Goal: Task Accomplishment & Management: Complete application form

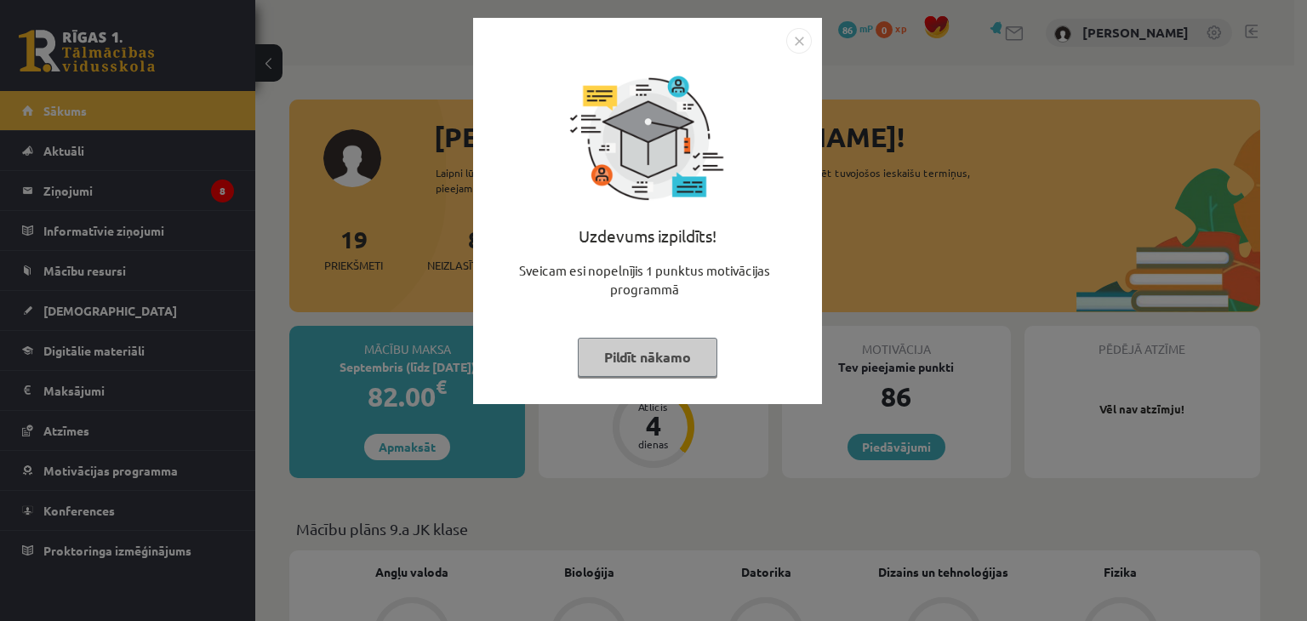
click at [803, 38] on img "Close" at bounding box center [799, 41] width 26 height 26
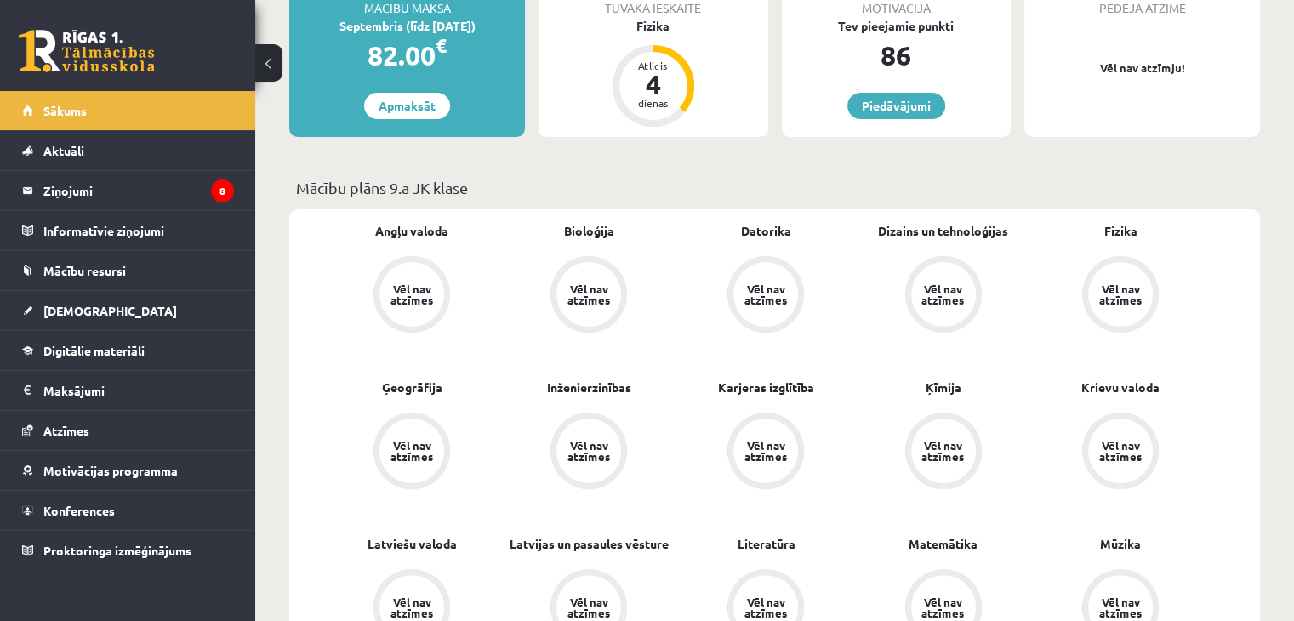
scroll to position [311, 0]
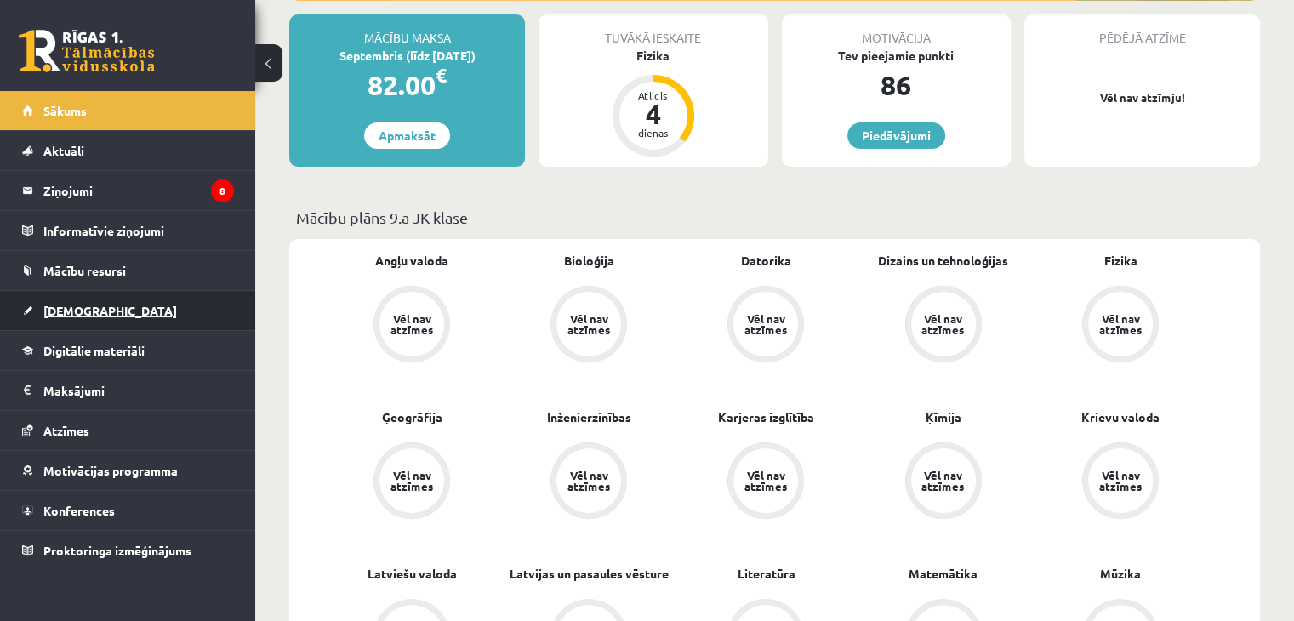
click at [79, 311] on span "[DEMOGRAPHIC_DATA]" at bounding box center [110, 310] width 134 height 15
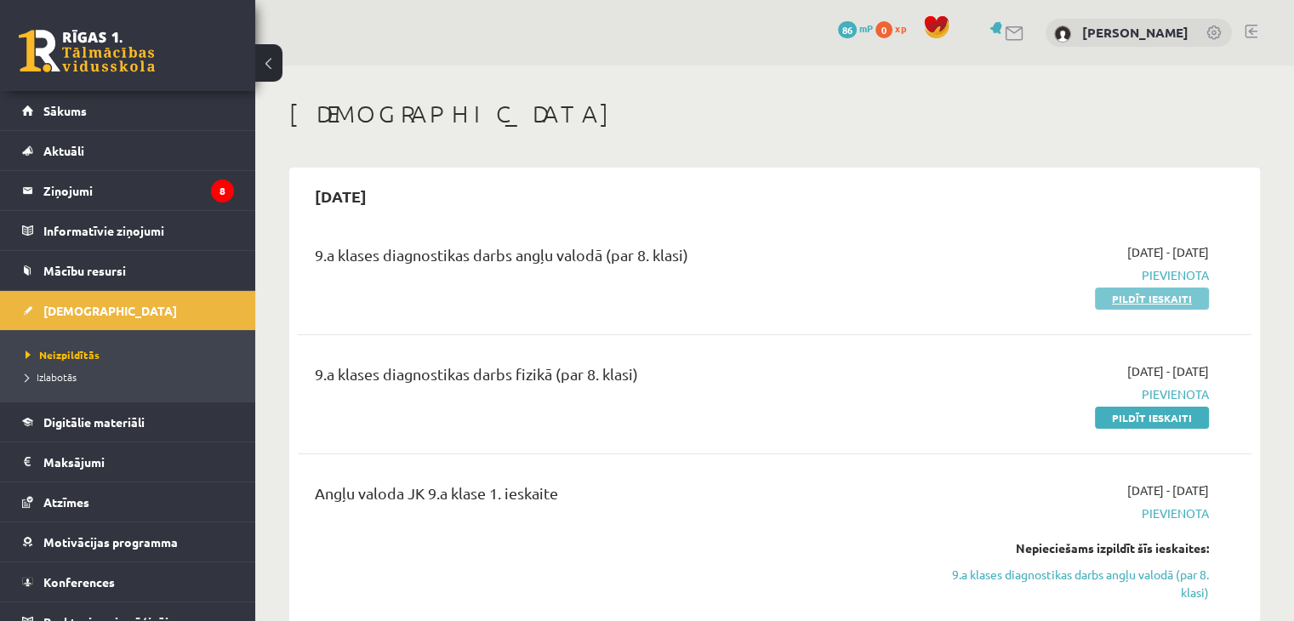
click at [1164, 299] on link "Pildīt ieskaiti" at bounding box center [1152, 299] width 114 height 22
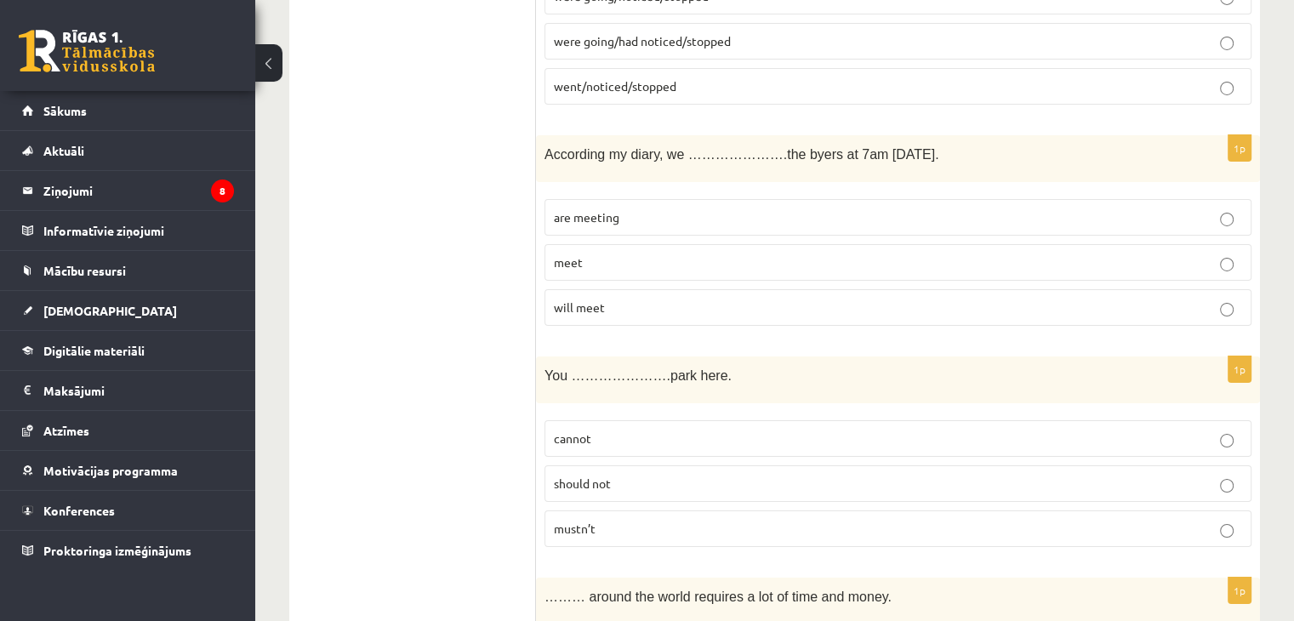
scroll to position [6118, 0]
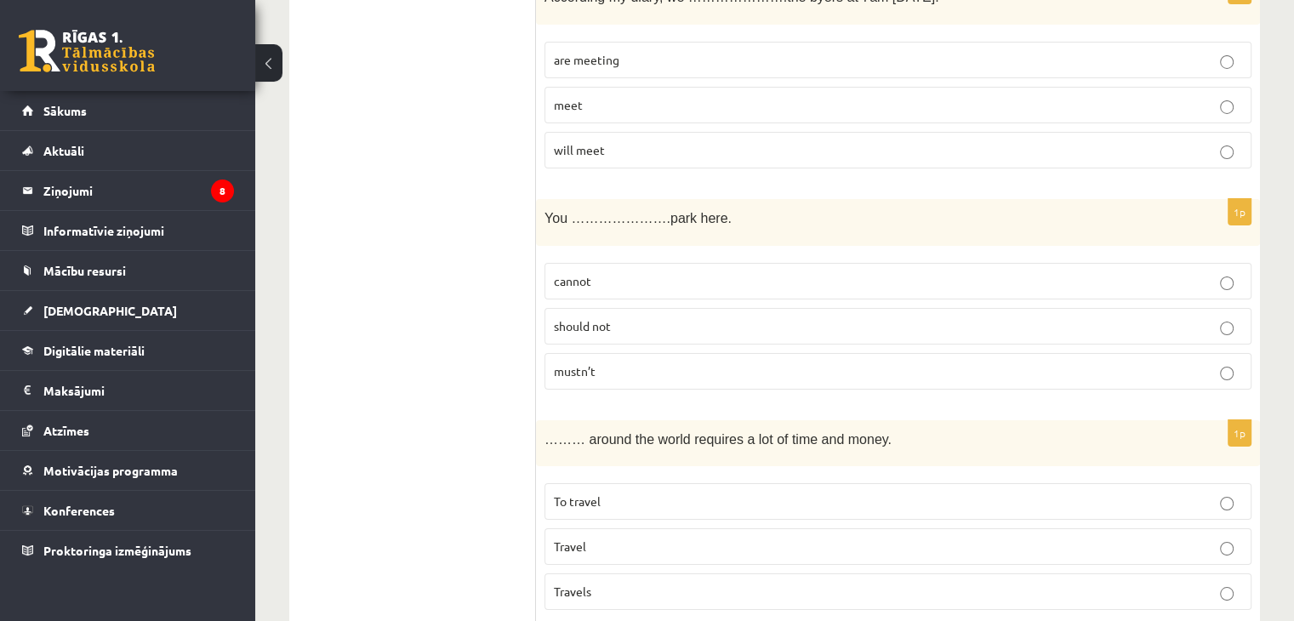
click at [942, 429] on p "……… around the world requires a lot of time and money." at bounding box center [856, 439] width 622 height 20
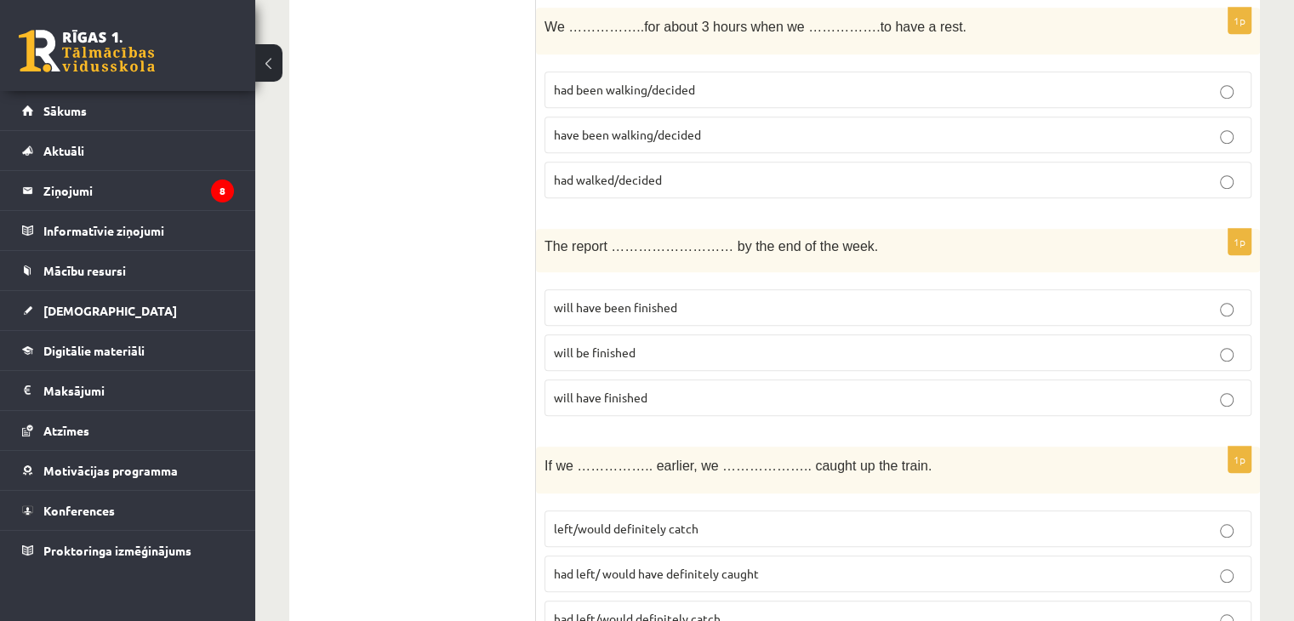
scroll to position [1393, 0]
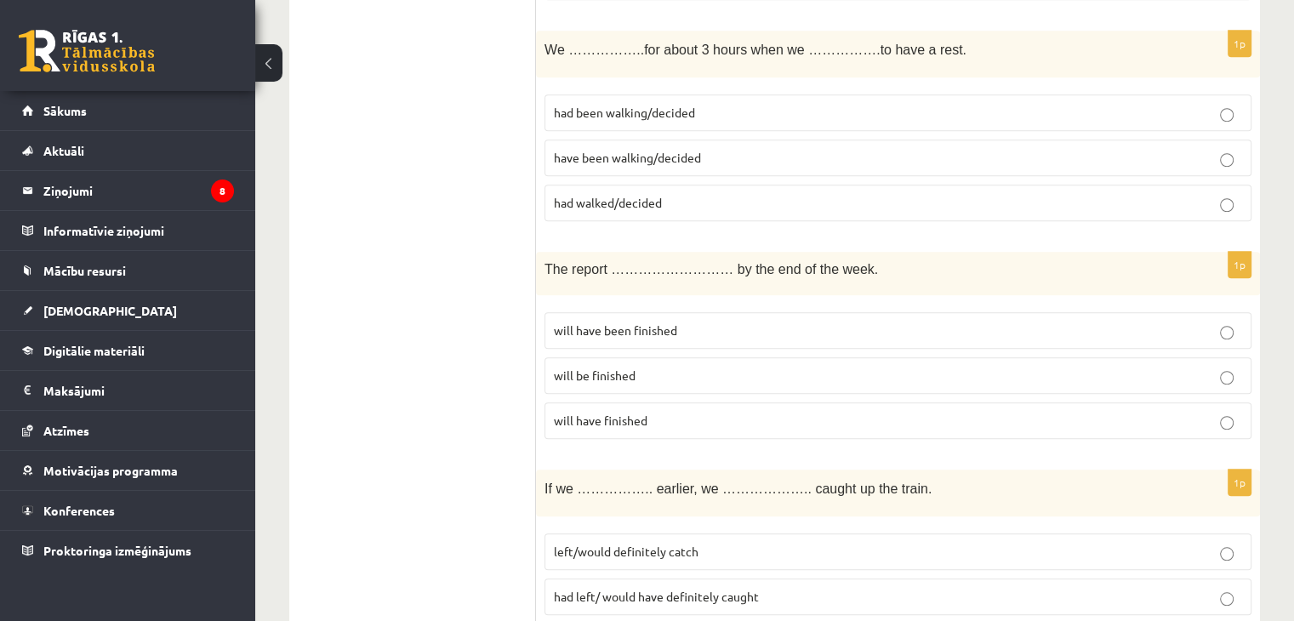
click at [1227, 116] on label "had been walking/decided" at bounding box center [898, 112] width 707 height 37
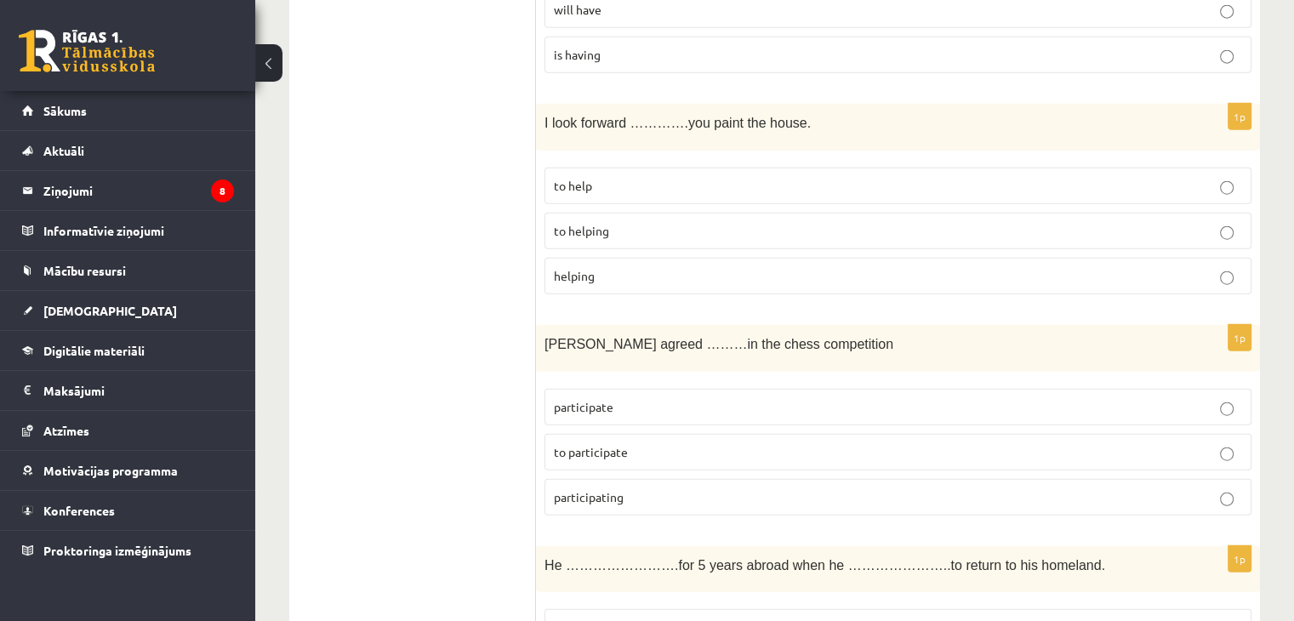
scroll to position [4232, 0]
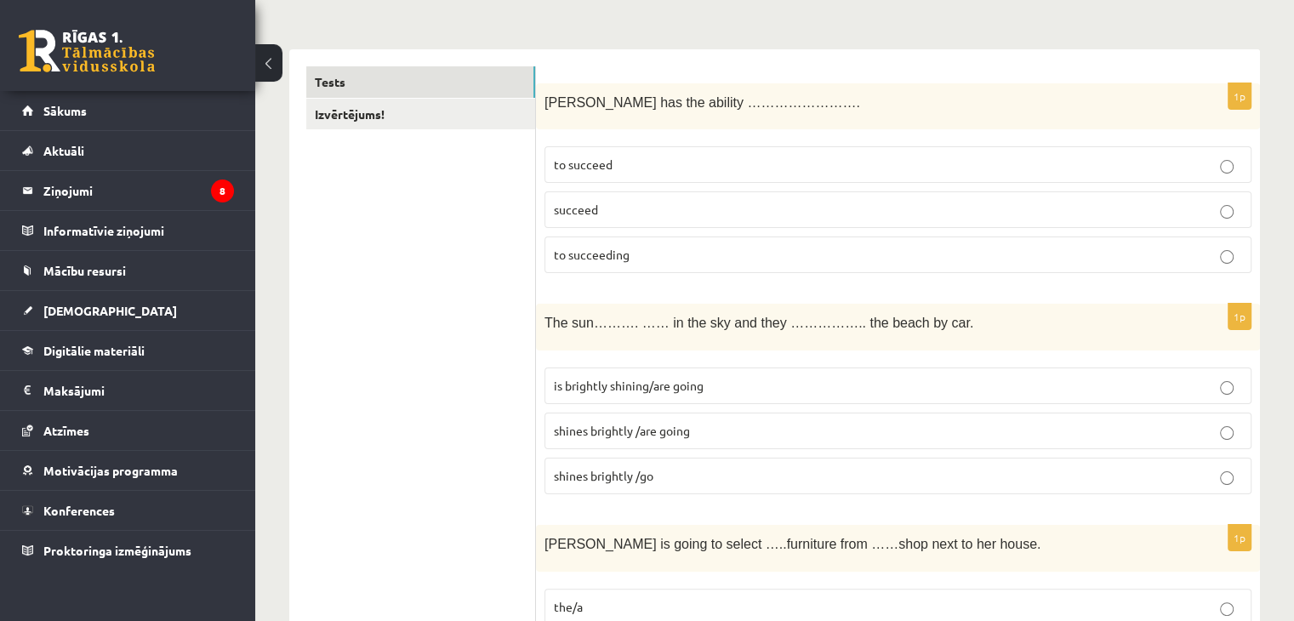
scroll to position [0, 0]
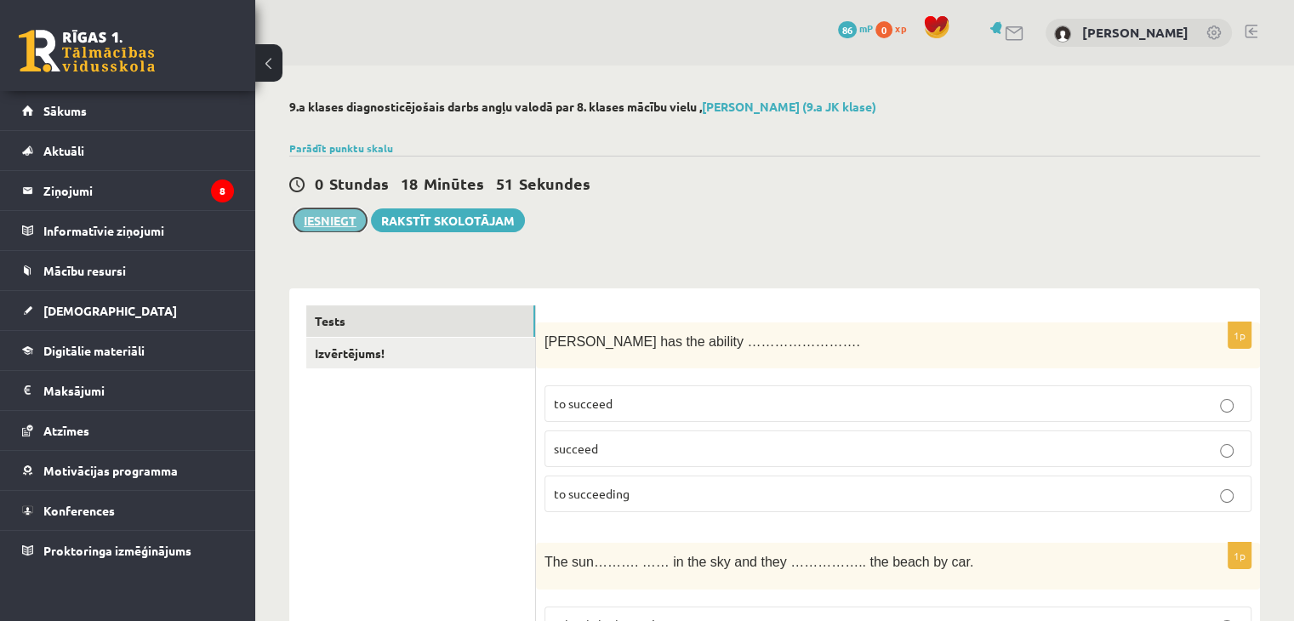
click at [337, 215] on button "Iesniegt" at bounding box center [330, 220] width 73 height 24
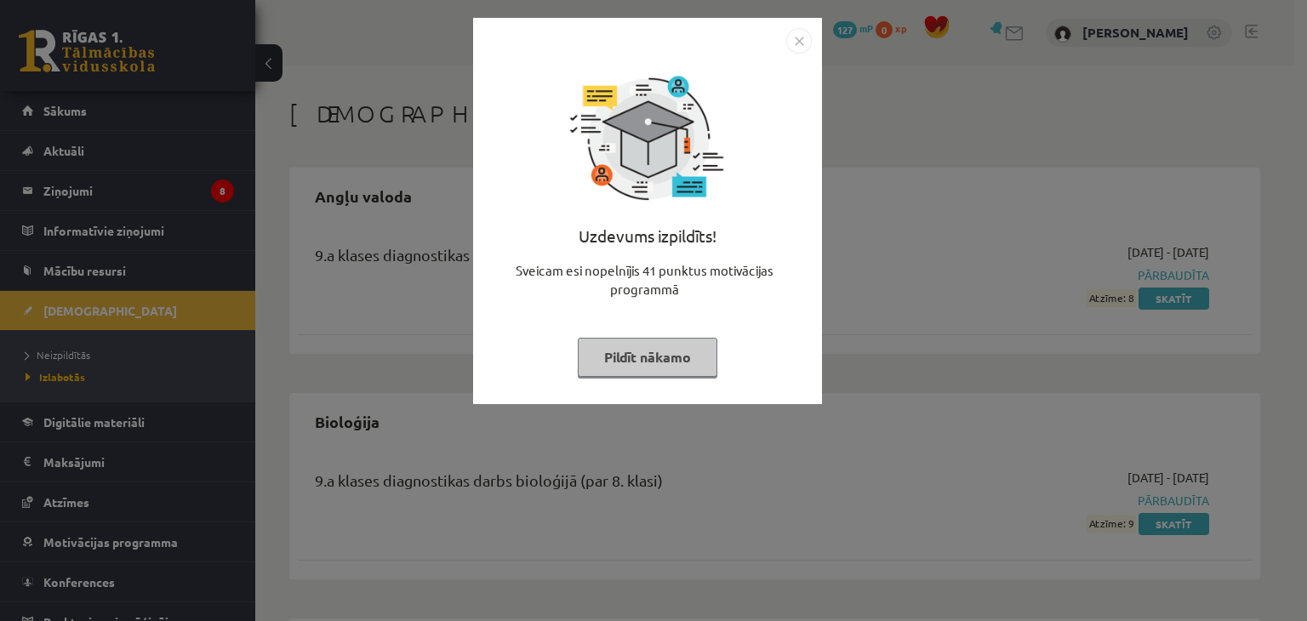
click at [640, 356] on button "Pildīt nākamo" at bounding box center [648, 357] width 140 height 39
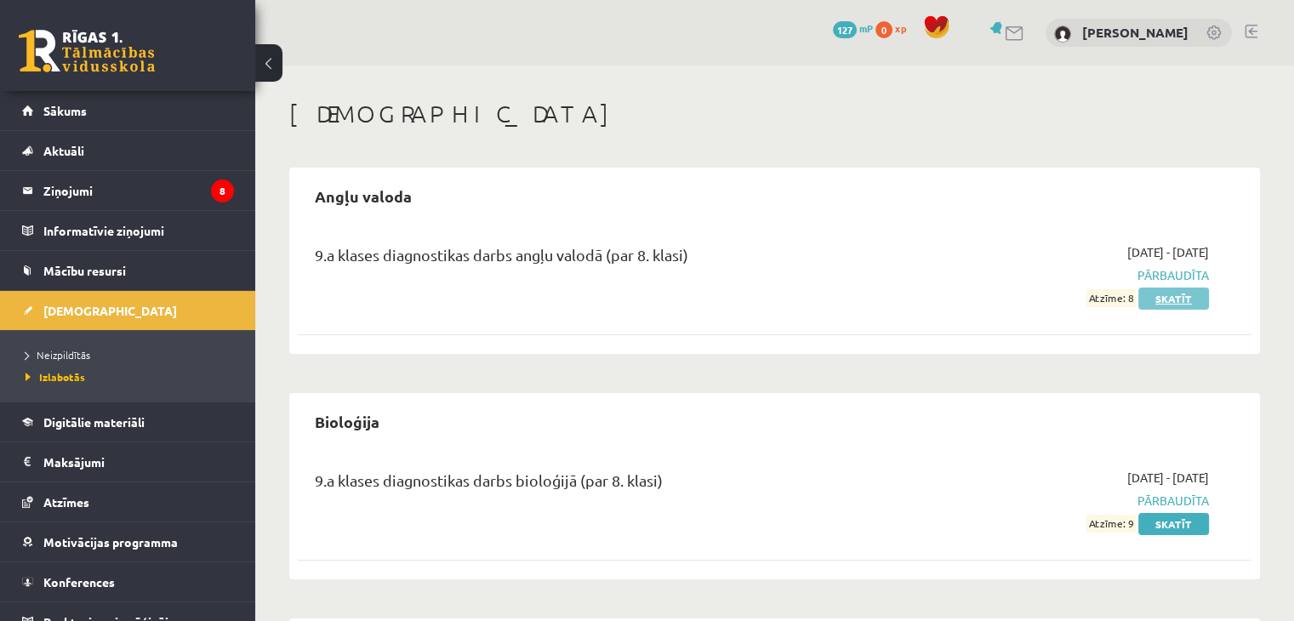
click at [1179, 295] on link "Skatīt" at bounding box center [1174, 299] width 71 height 22
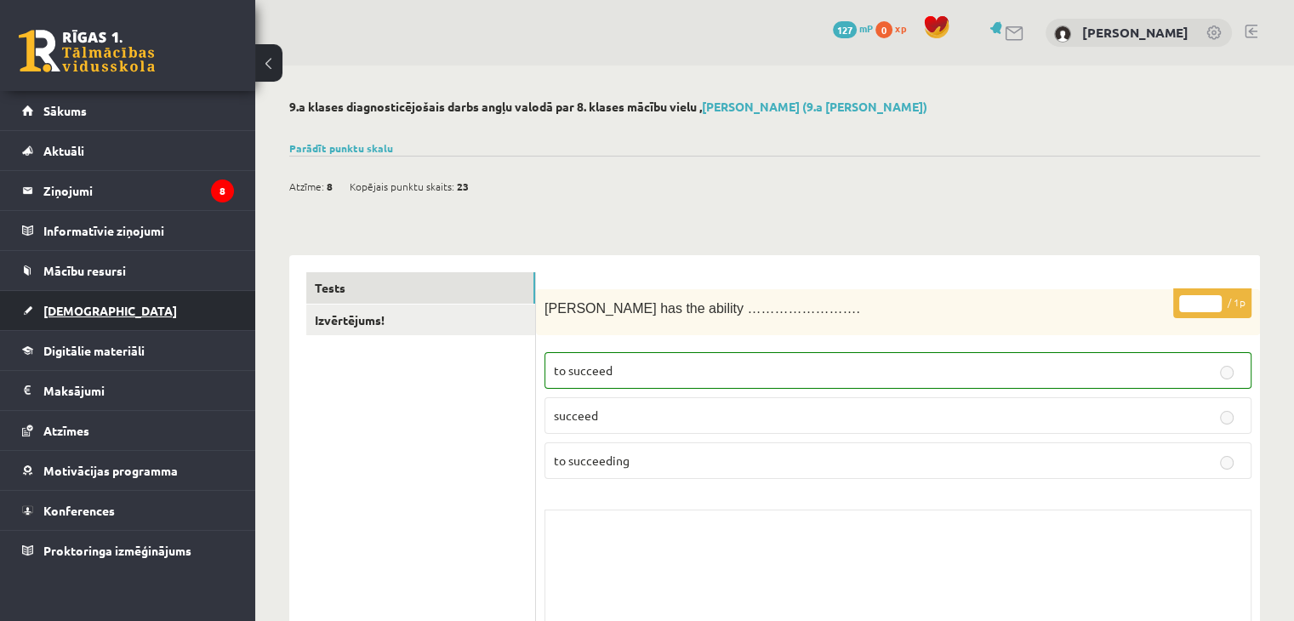
click at [72, 307] on span "[DEMOGRAPHIC_DATA]" at bounding box center [110, 310] width 134 height 15
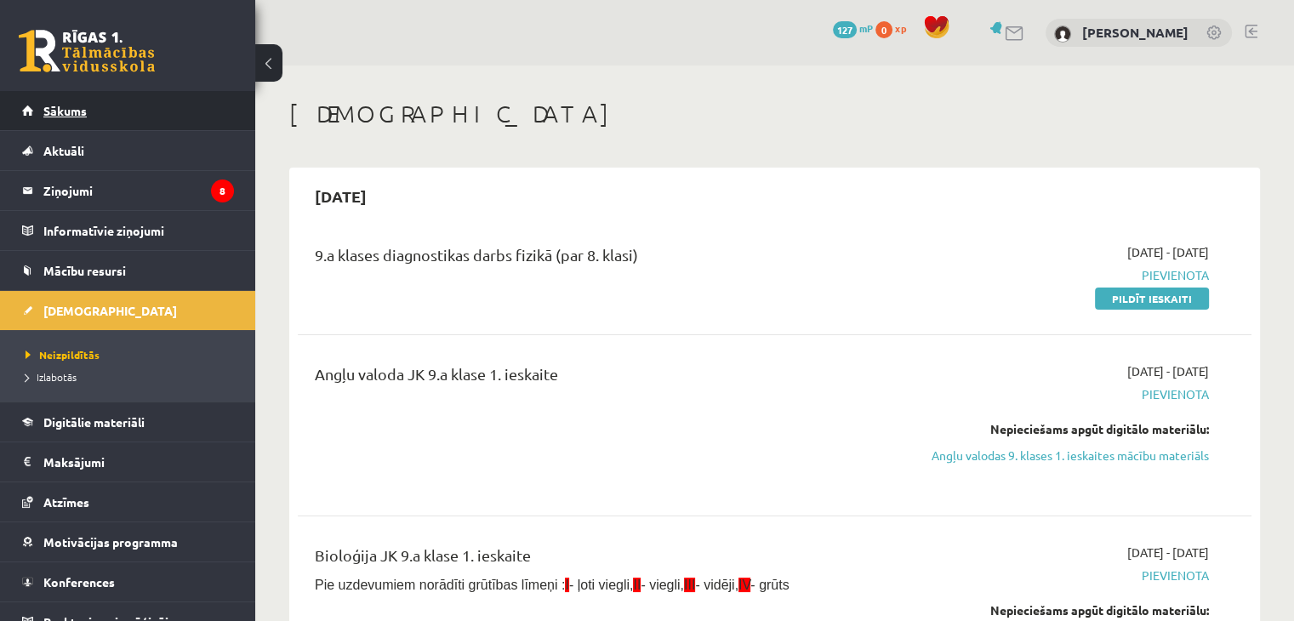
click at [78, 108] on span "Sākums" at bounding box center [64, 110] width 43 height 15
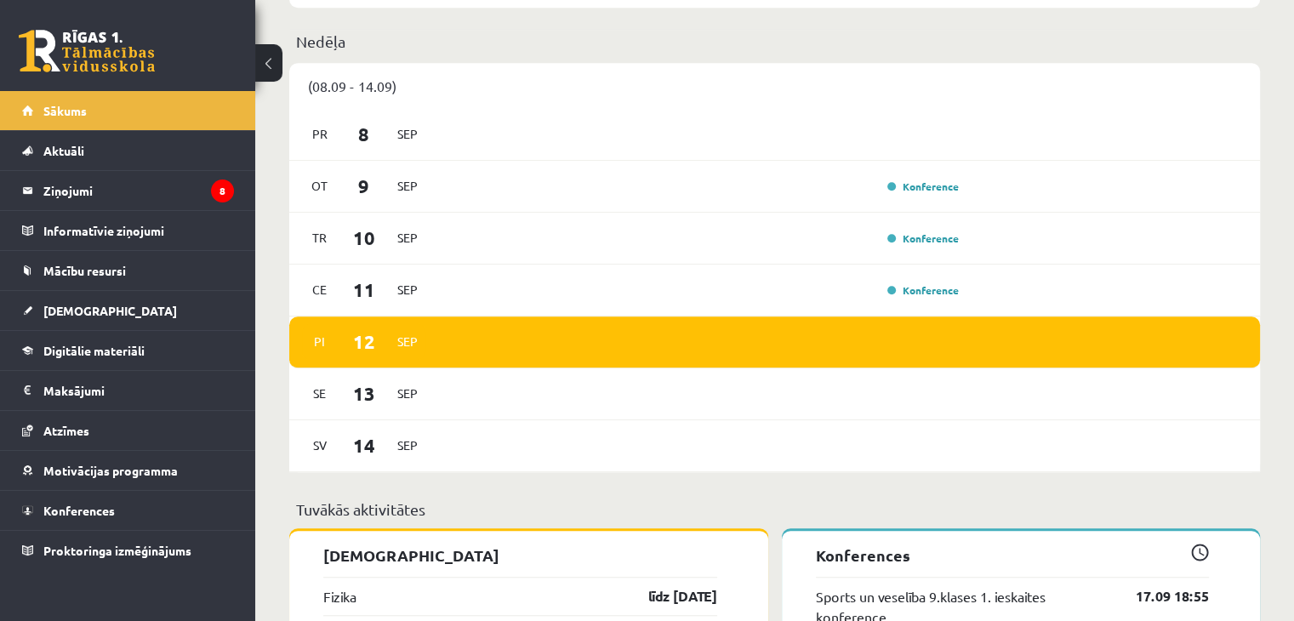
scroll to position [1201, 0]
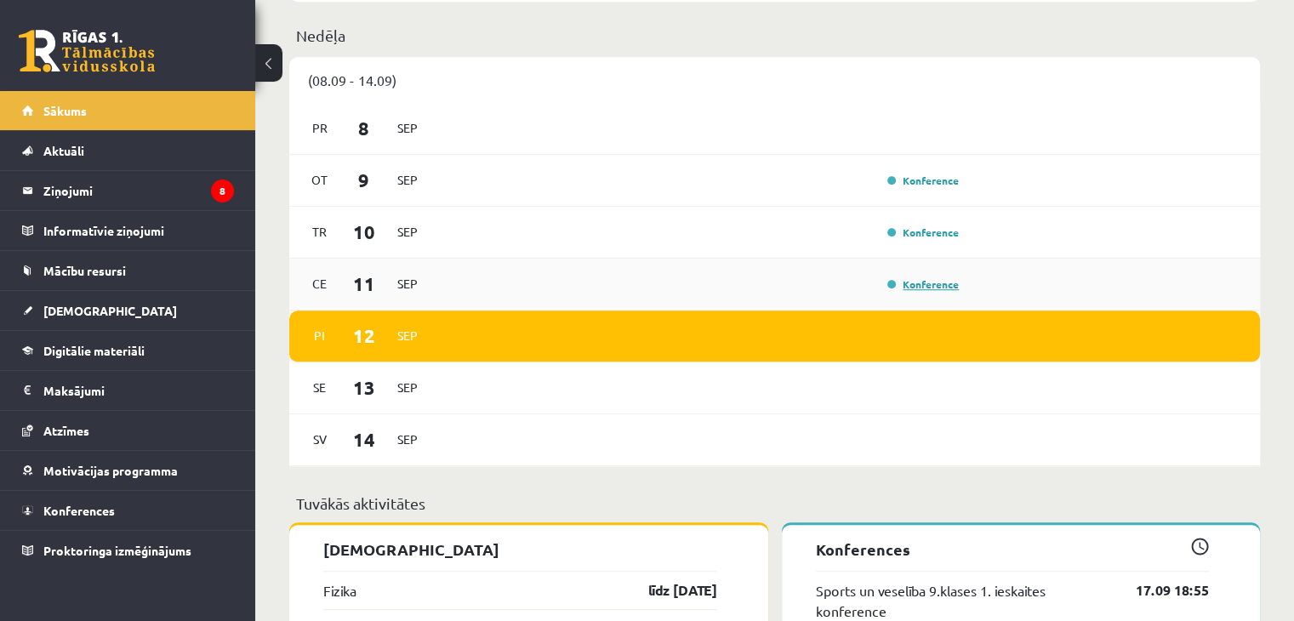
click at [927, 288] on link "Konference" at bounding box center [923, 284] width 71 height 14
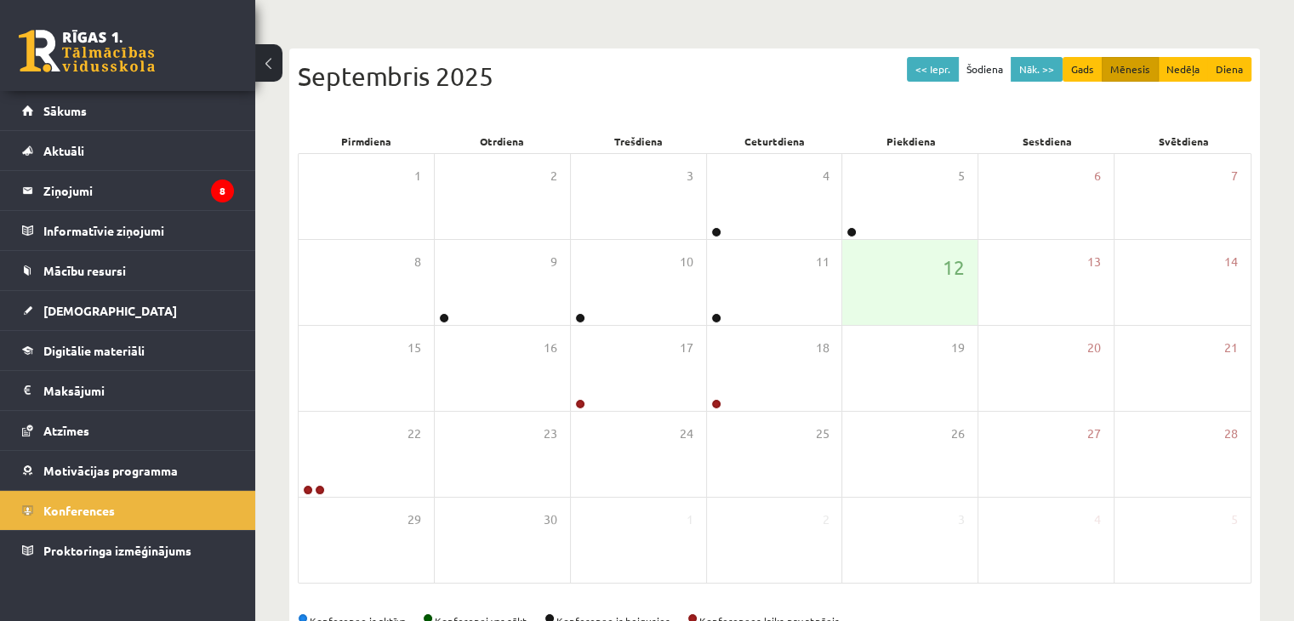
scroll to position [191, 0]
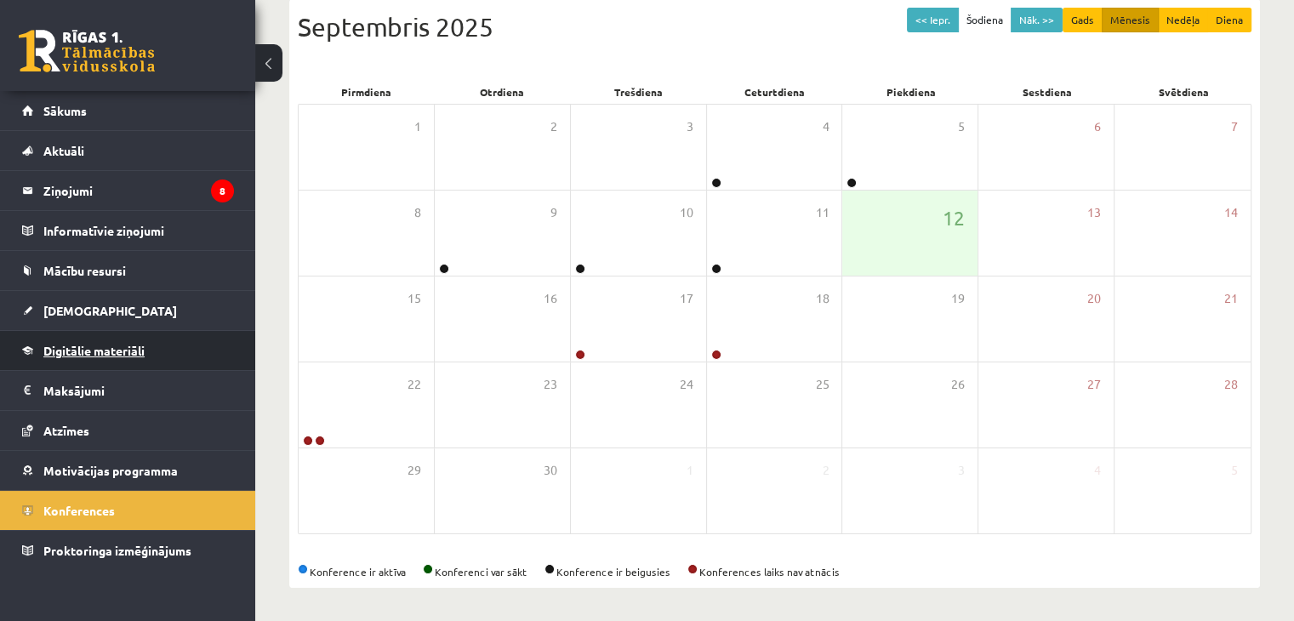
click at [92, 354] on span "Digitālie materiāli" at bounding box center [93, 350] width 101 height 15
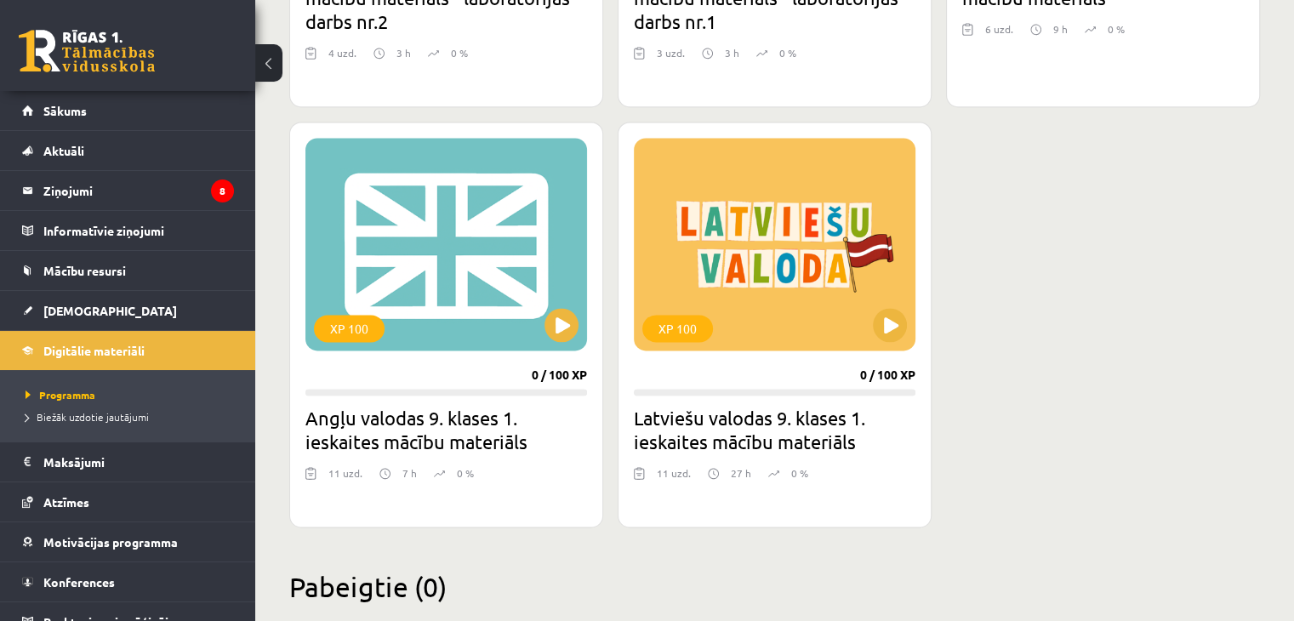
scroll to position [2287, 0]
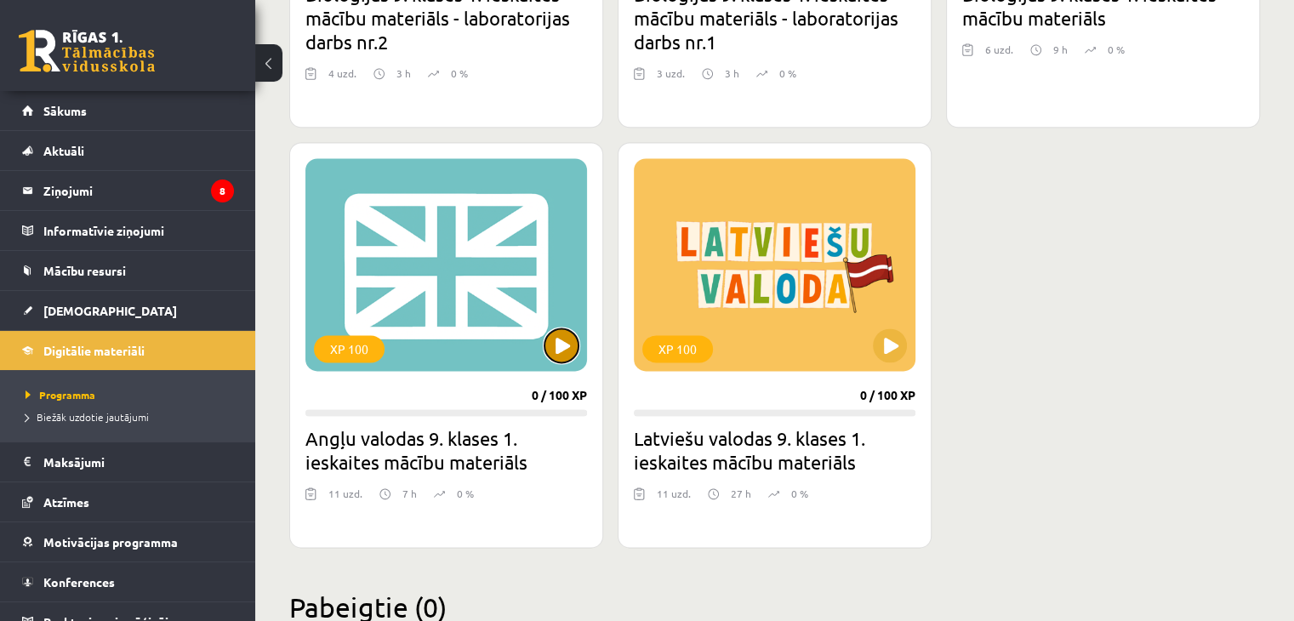
click at [555, 341] on button at bounding box center [562, 345] width 34 height 34
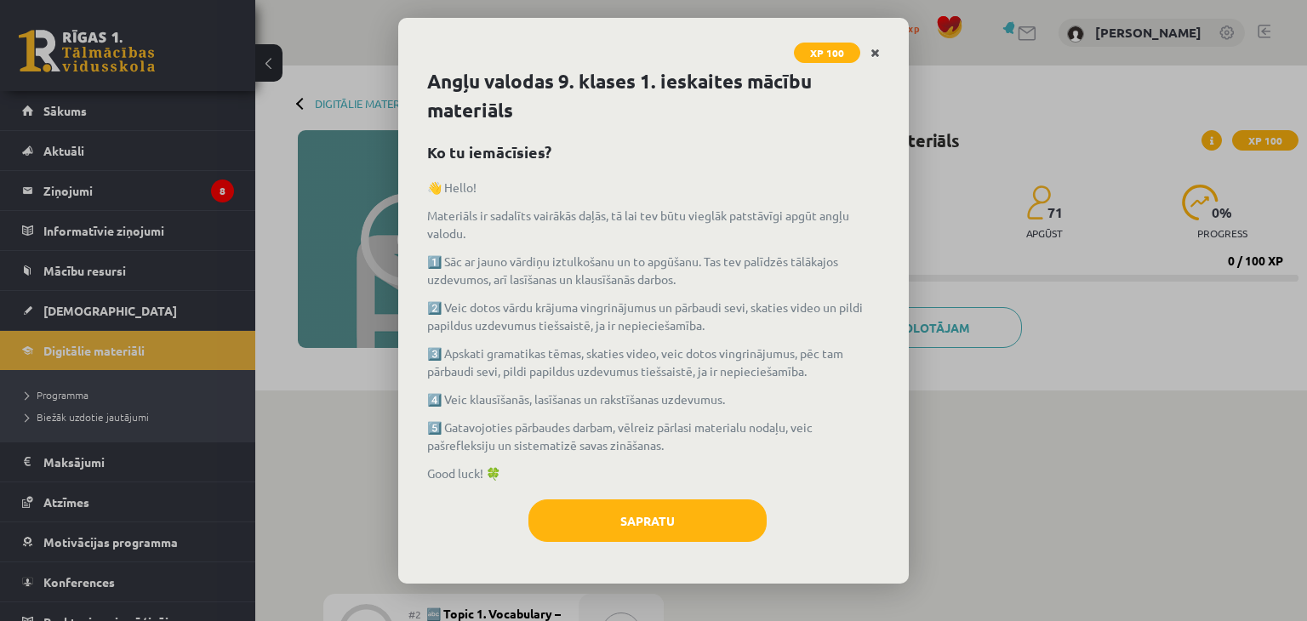
click at [878, 52] on icon "Close" at bounding box center [875, 54] width 9 height 12
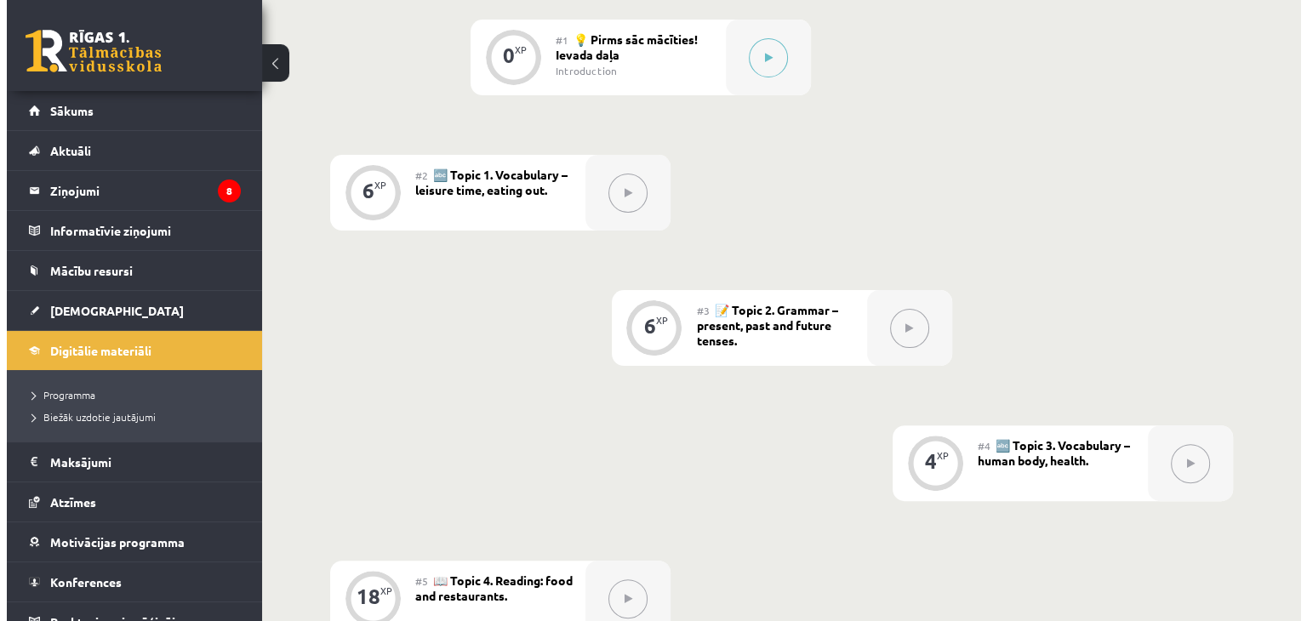
scroll to position [324, 0]
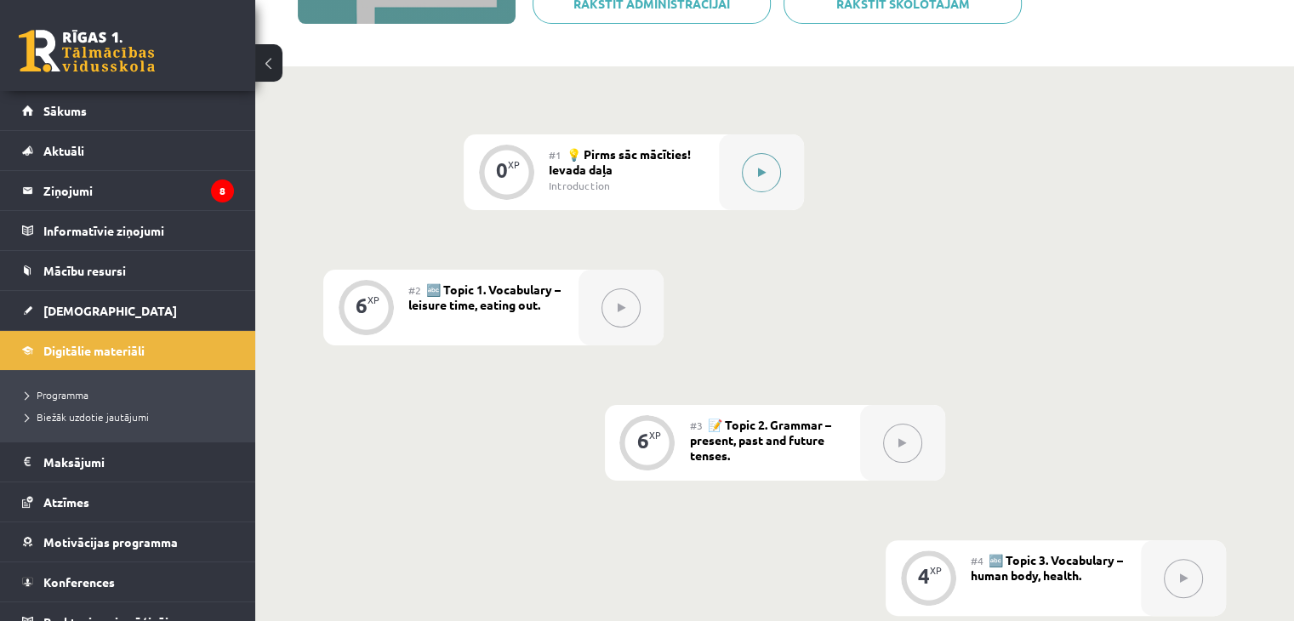
click at [763, 170] on icon at bounding box center [762, 173] width 8 height 10
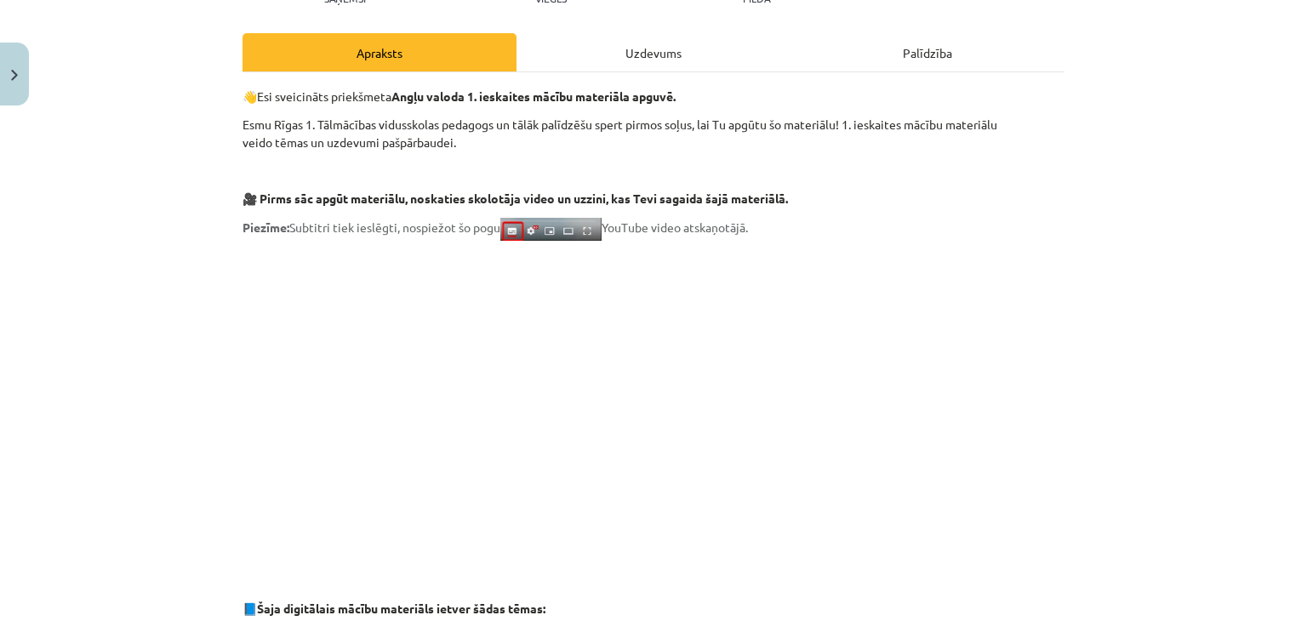
scroll to position [0, 0]
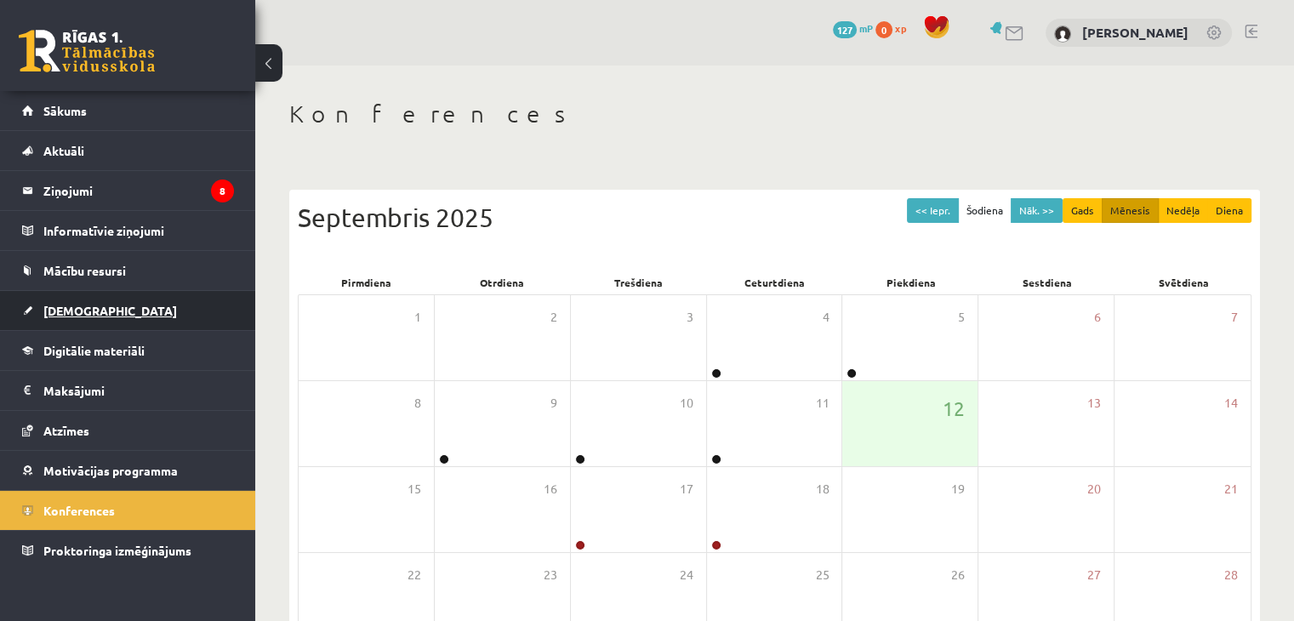
click at [70, 314] on span "[DEMOGRAPHIC_DATA]" at bounding box center [110, 310] width 134 height 15
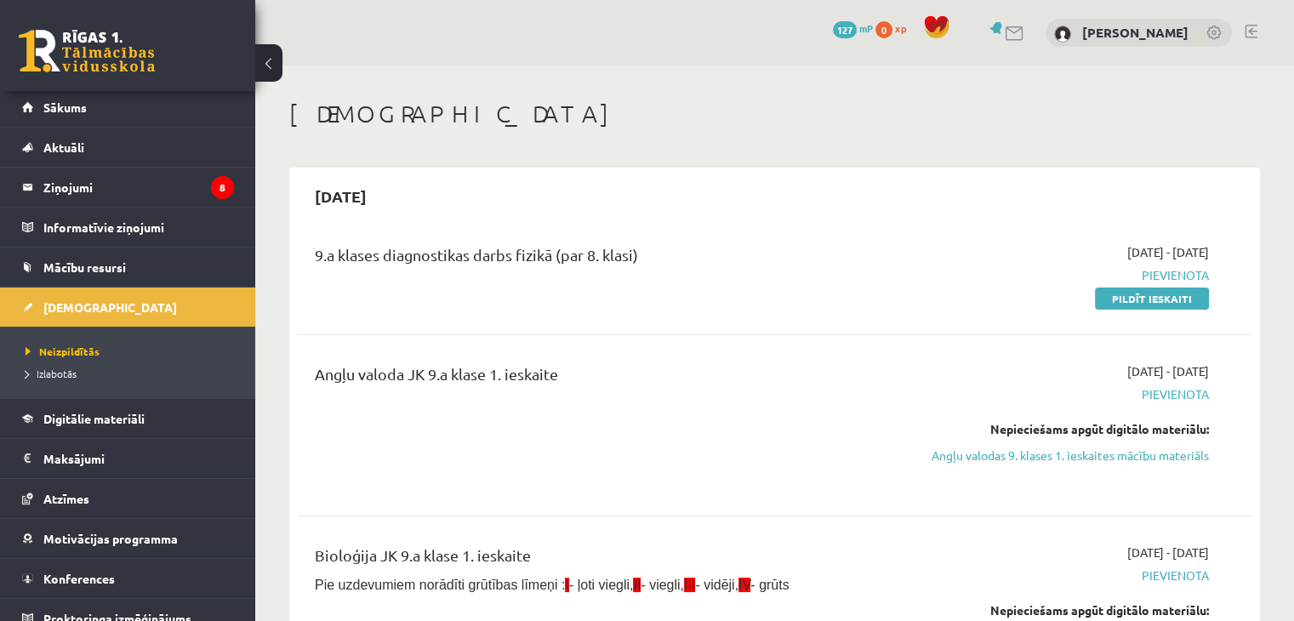
scroll to position [7, 0]
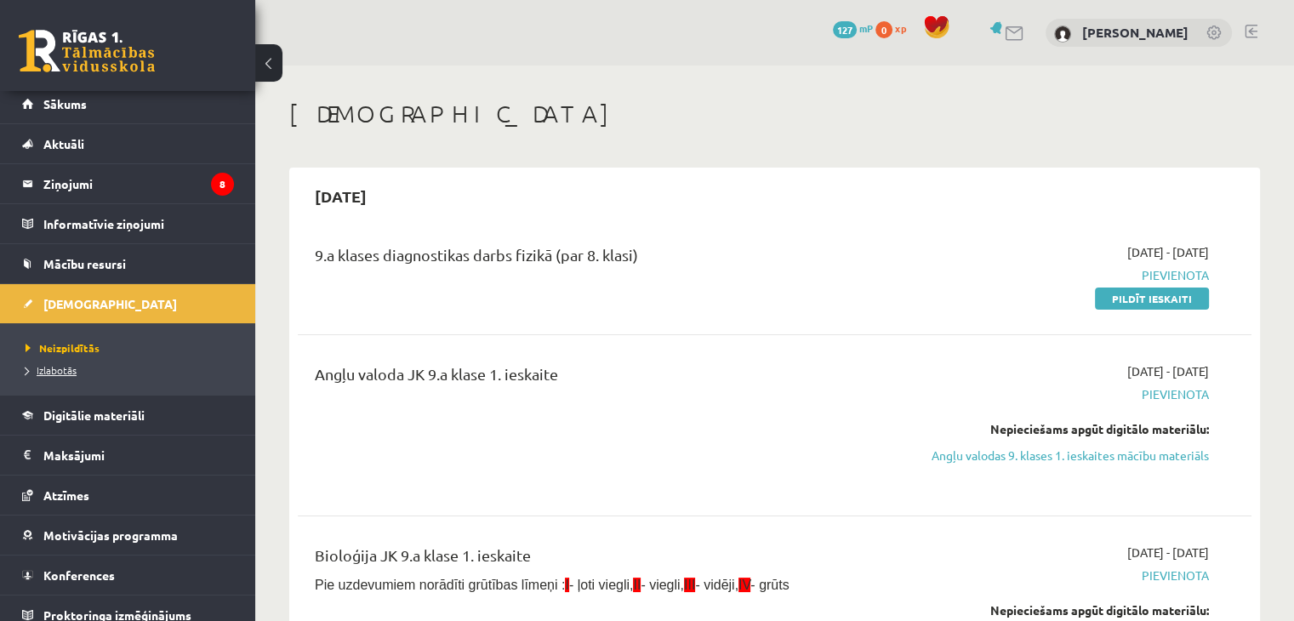
click at [65, 368] on span "Izlabotās" at bounding box center [51, 370] width 51 height 14
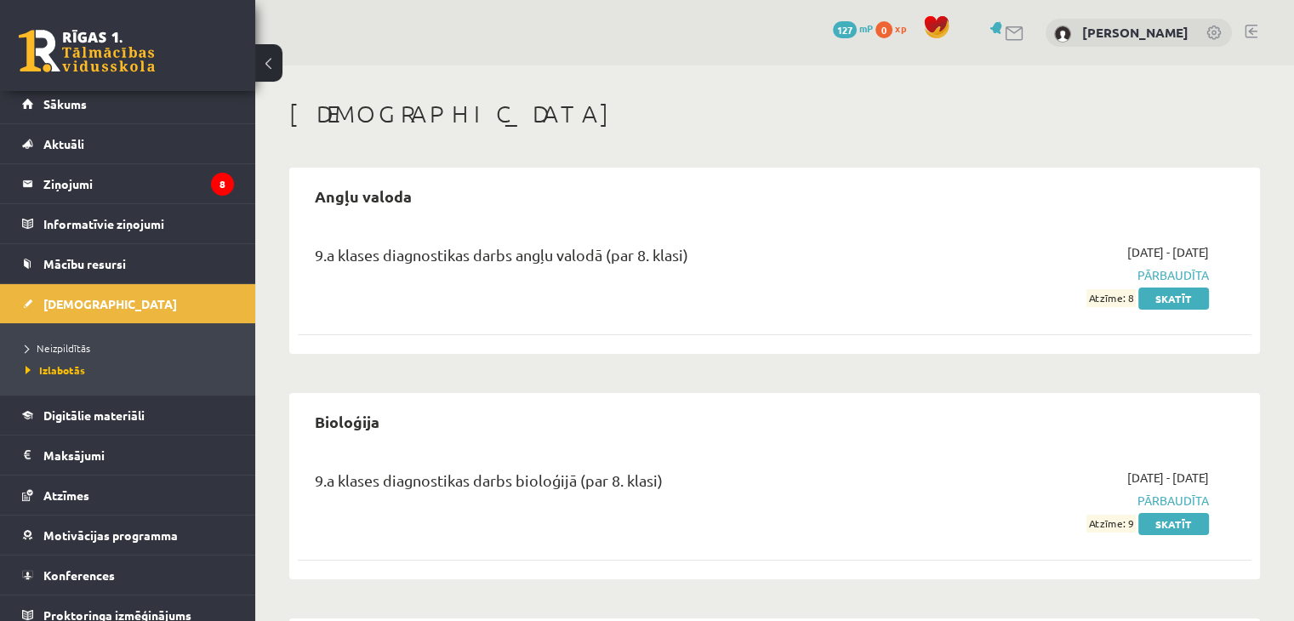
click at [1253, 35] on link at bounding box center [1251, 32] width 13 height 14
